Goal: Task Accomplishment & Management: Complete application form

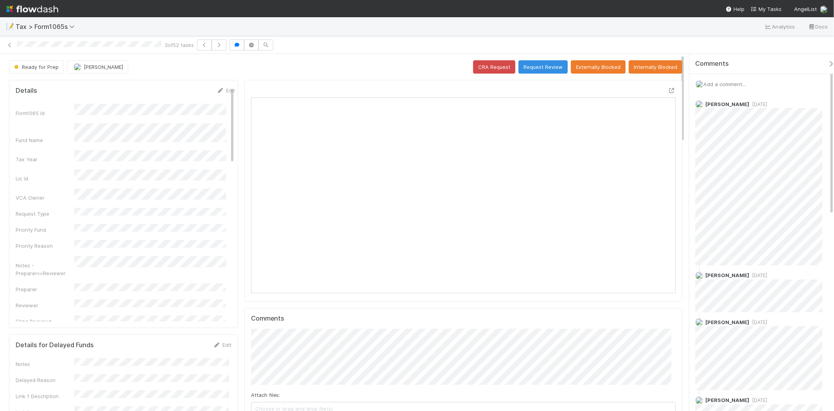
scroll to position [153, 206]
click at [10, 46] on icon at bounding box center [10, 45] width 8 height 5
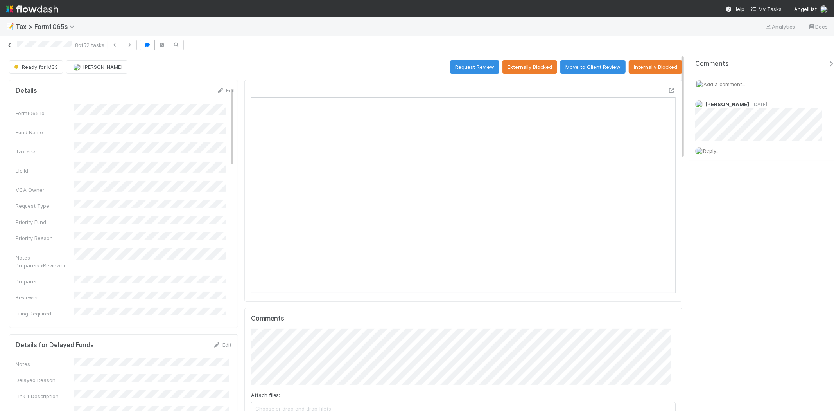
click at [13, 46] on icon at bounding box center [10, 45] width 8 height 5
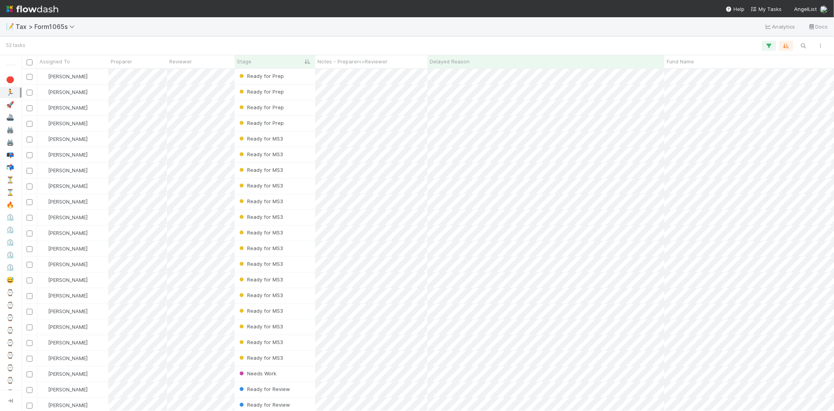
scroll to position [335, 806]
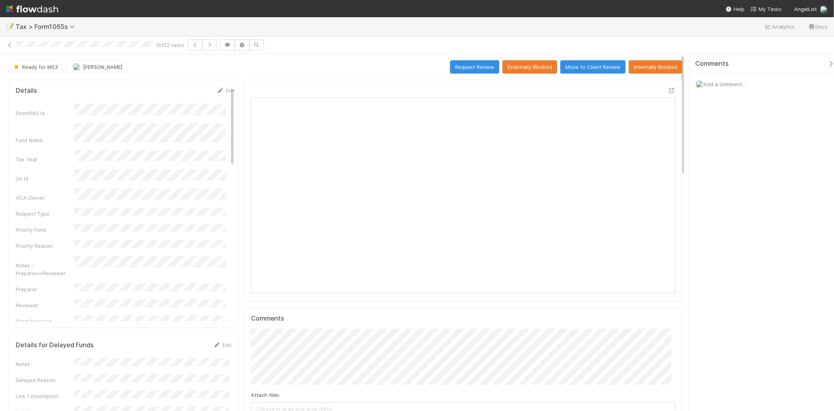
scroll to position [153, 206]
click at [8, 45] on icon at bounding box center [10, 45] width 8 height 5
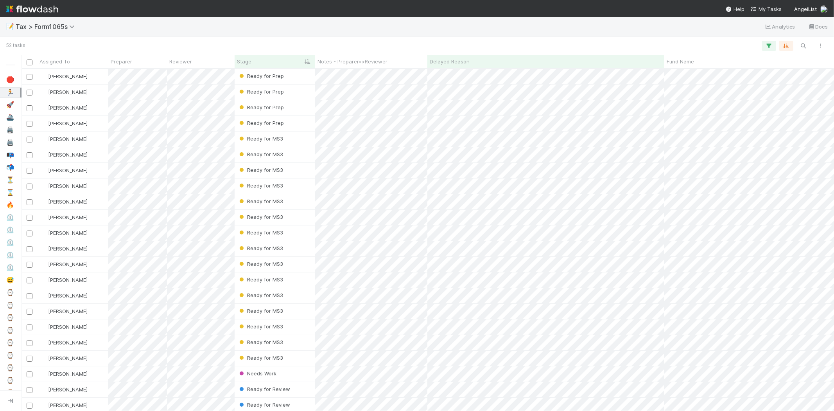
scroll to position [335, 806]
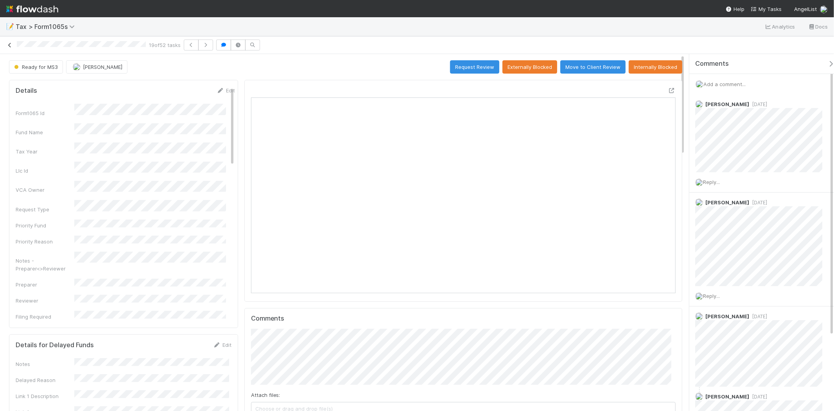
click at [12, 45] on icon at bounding box center [10, 45] width 8 height 5
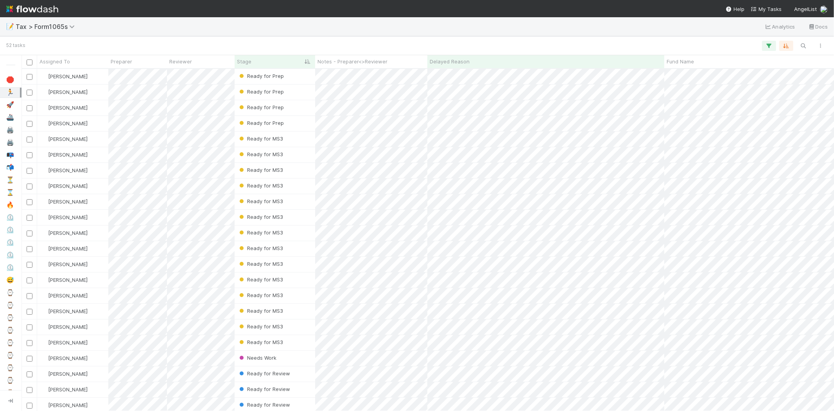
scroll to position [335, 806]
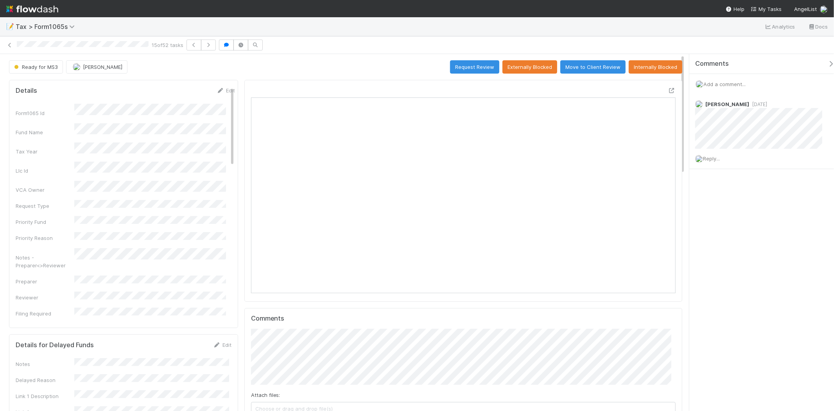
scroll to position [153, 206]
click at [721, 89] on div "Add a comment..." at bounding box center [764, 84] width 151 height 20
click at [721, 84] on span "Add a comment..." at bounding box center [724, 84] width 42 height 6
click at [728, 212] on div "Attach files: Choose or drag and drop file(s) Add Comment" at bounding box center [765, 152] width 139 height 129
click at [729, 206] on button "Add Comment" at bounding box center [724, 204] width 45 height 13
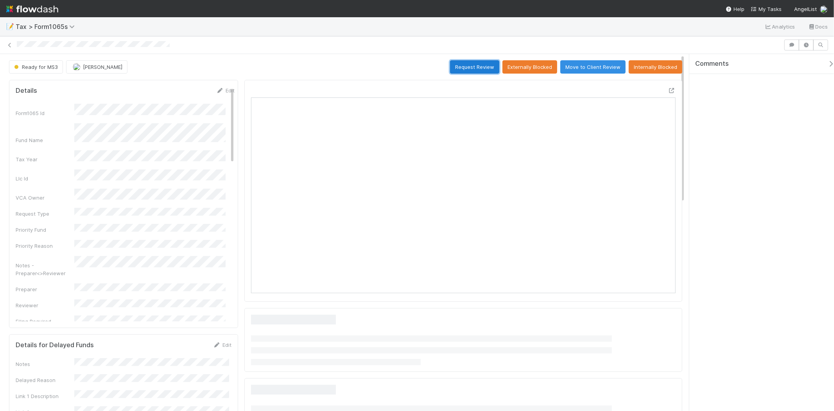
click at [483, 68] on button "Request Review" at bounding box center [474, 66] width 49 height 13
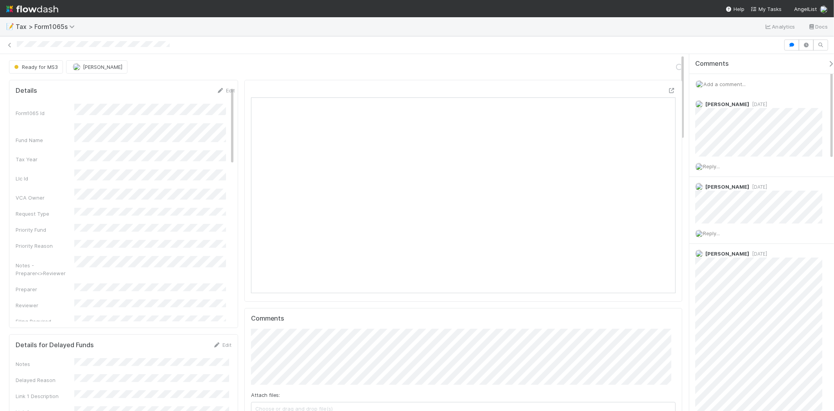
scroll to position [153, 414]
click at [740, 84] on span "Add a comment..." at bounding box center [724, 84] width 42 height 6
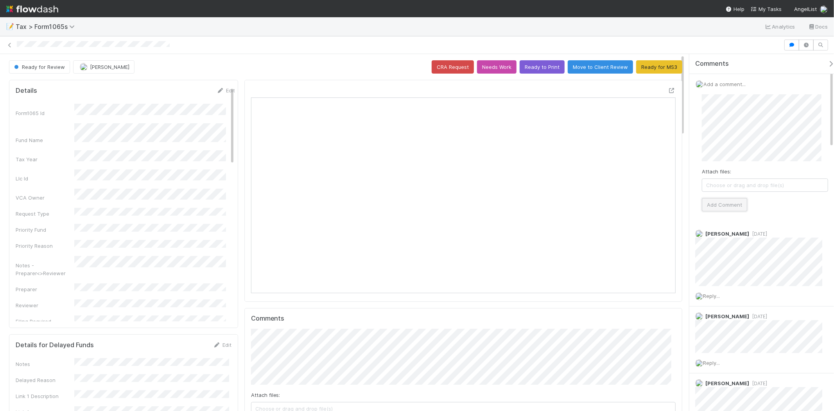
click at [736, 208] on button "Add Comment" at bounding box center [724, 204] width 45 height 13
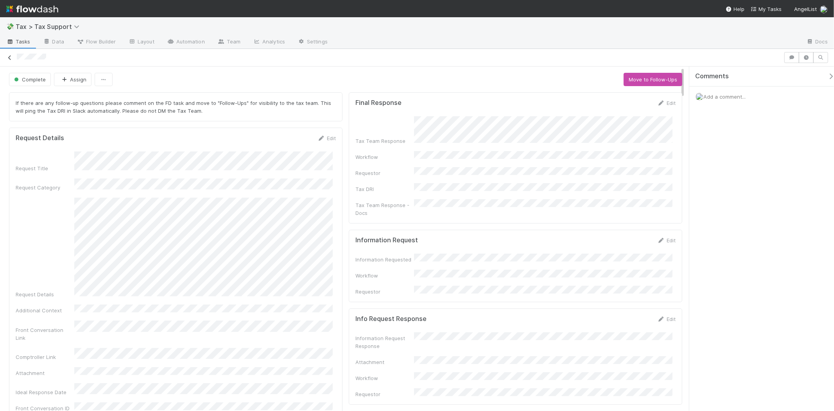
click at [13, 57] on icon at bounding box center [10, 57] width 8 height 5
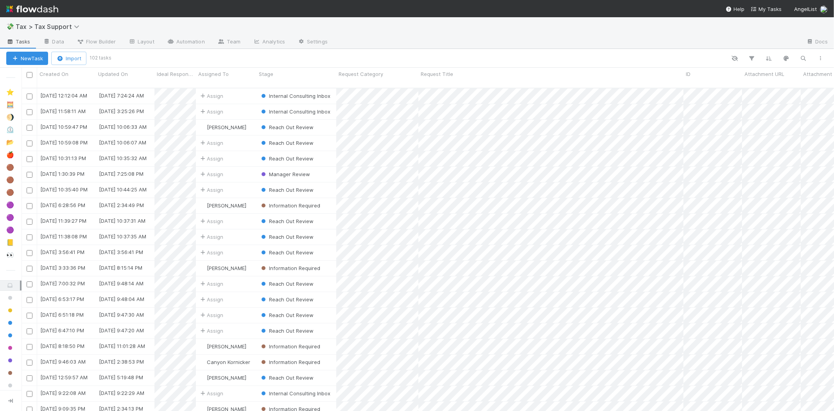
scroll to position [323, 806]
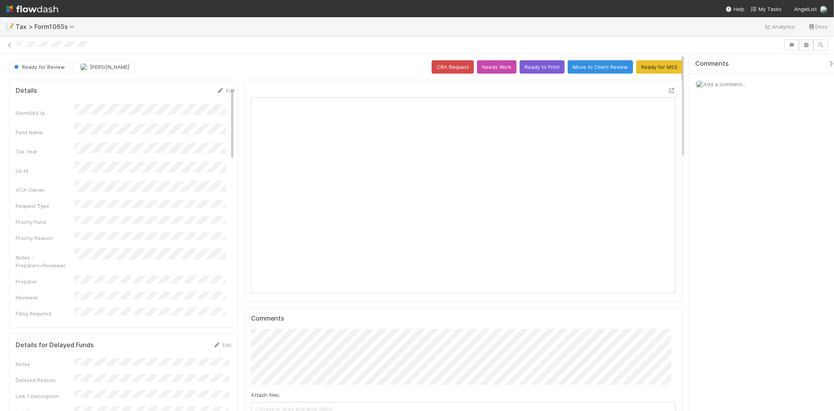
scroll to position [153, 414]
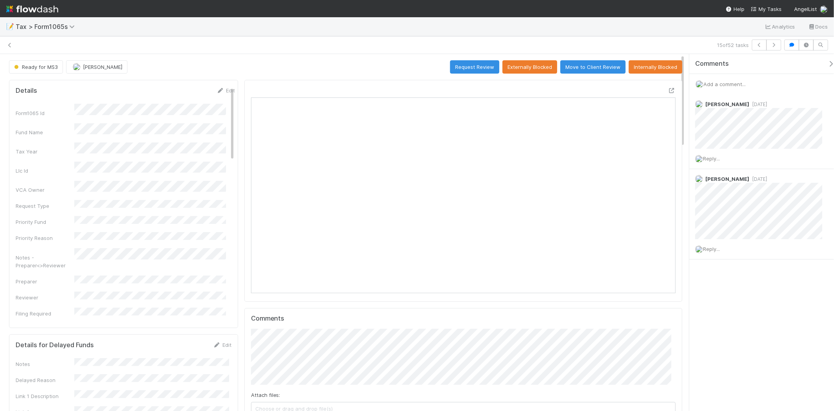
scroll to position [6, 7]
